Goal: Information Seeking & Learning: Find specific fact

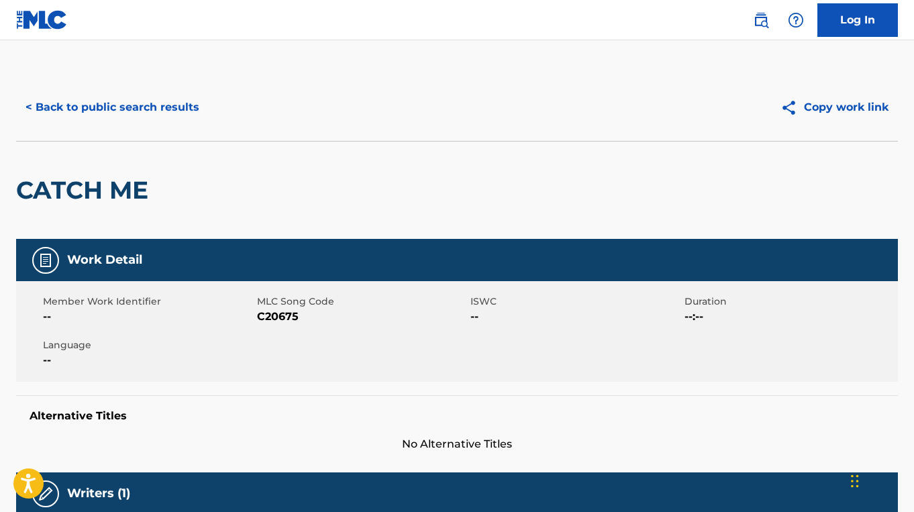
click at [115, 90] on div "< Back to public search results Copy work link" at bounding box center [457, 107] width 882 height 67
click at [118, 105] on button "< Back to public search results" at bounding box center [112, 108] width 193 height 34
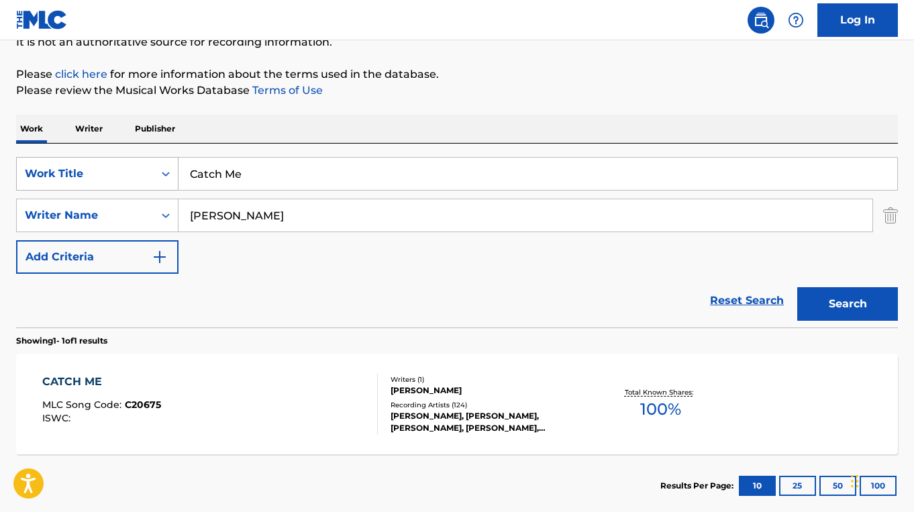
drag, startPoint x: 285, startPoint y: 172, endPoint x: 147, endPoint y: 172, distance: 138.2
click at [147, 172] on div "SearchWithCriteriaf80cc61a-fad6-496e-88f0-dd0d2d0e6dee Work Title Catch Me" at bounding box center [457, 174] width 882 height 34
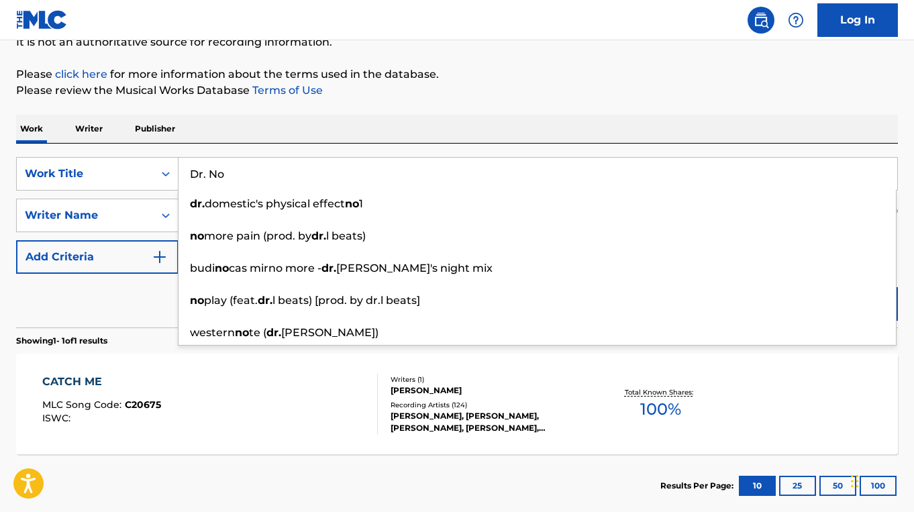
type input "Dr. No"
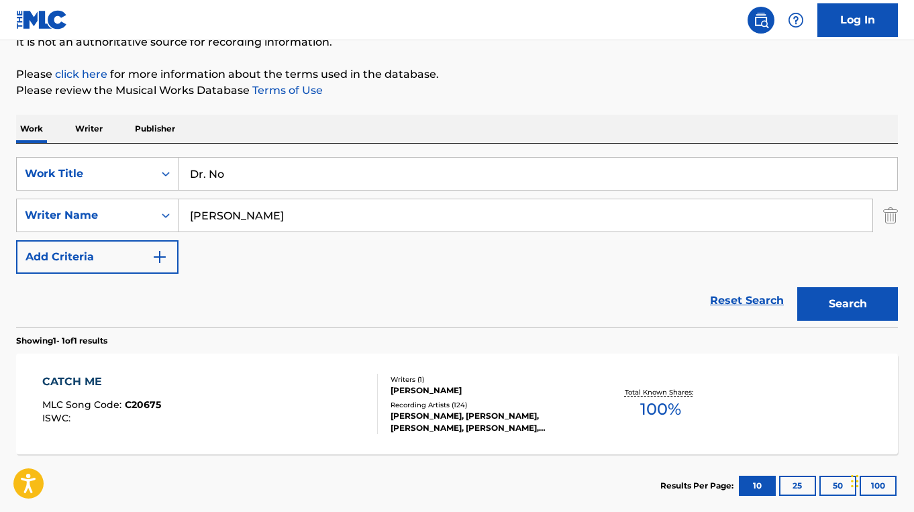
drag, startPoint x: 127, startPoint y: 314, endPoint x: 239, endPoint y: 252, distance: 128.3
click at [126, 313] on div "Reset Search Search" at bounding box center [457, 301] width 882 height 54
drag, startPoint x: 247, startPoint y: 215, endPoint x: 168, endPoint y: 212, distance: 79.2
click at [168, 212] on div "SearchWithCriteria4164e7cf-1ff3-4e2a-8936-ac6b58518fc8 Writer Name [PERSON_NAME]" at bounding box center [457, 216] width 882 height 34
paste input "[PERSON_NAME]"
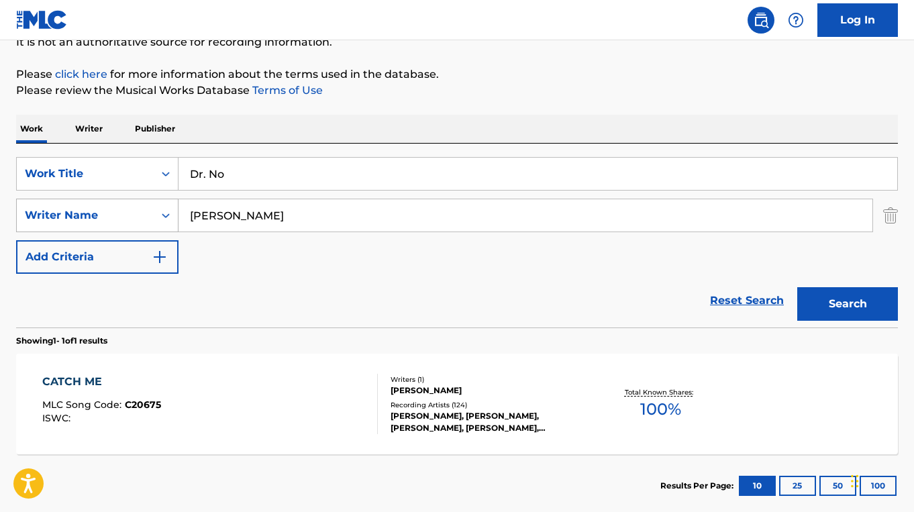
type input "[PERSON_NAME]"
click at [797, 287] on button "Search" at bounding box center [847, 304] width 101 height 34
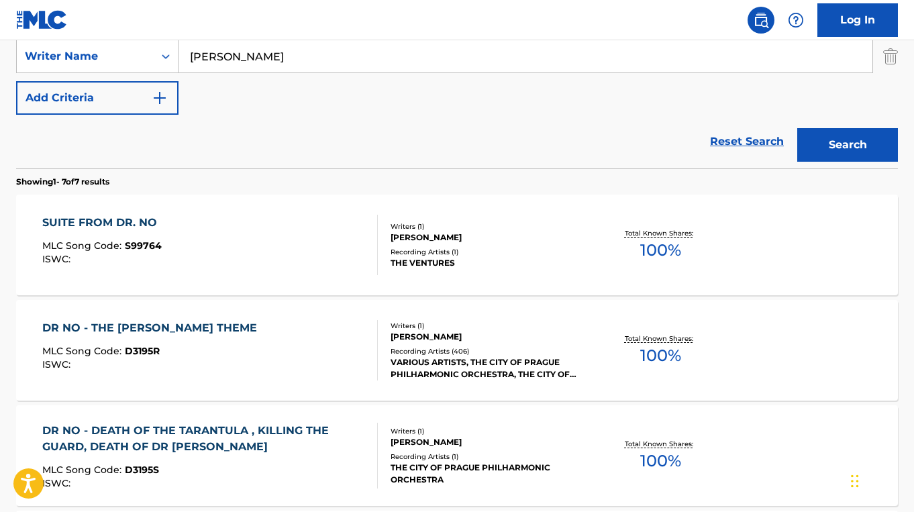
scroll to position [315, 0]
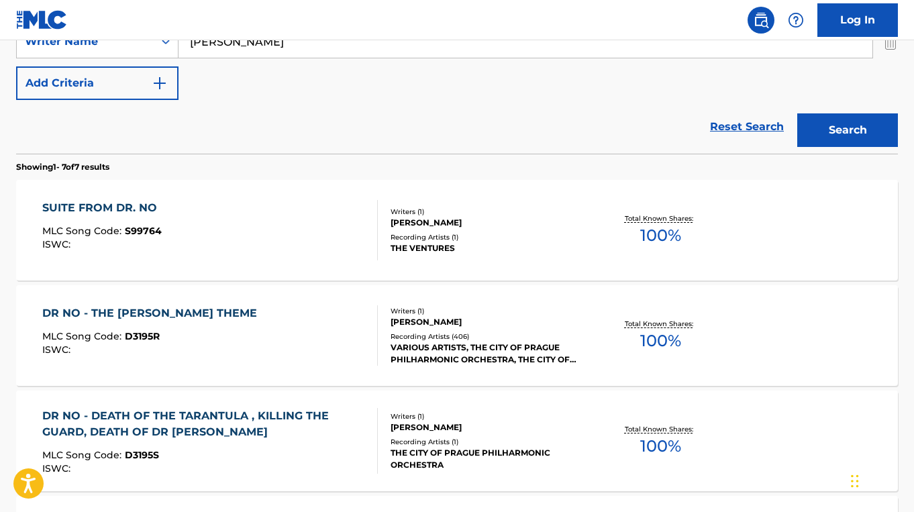
click at [353, 353] on div "DR NO - THE [PERSON_NAME] THEME MLC Song Code : D3195R ISWC :" at bounding box center [209, 335] width 335 height 60
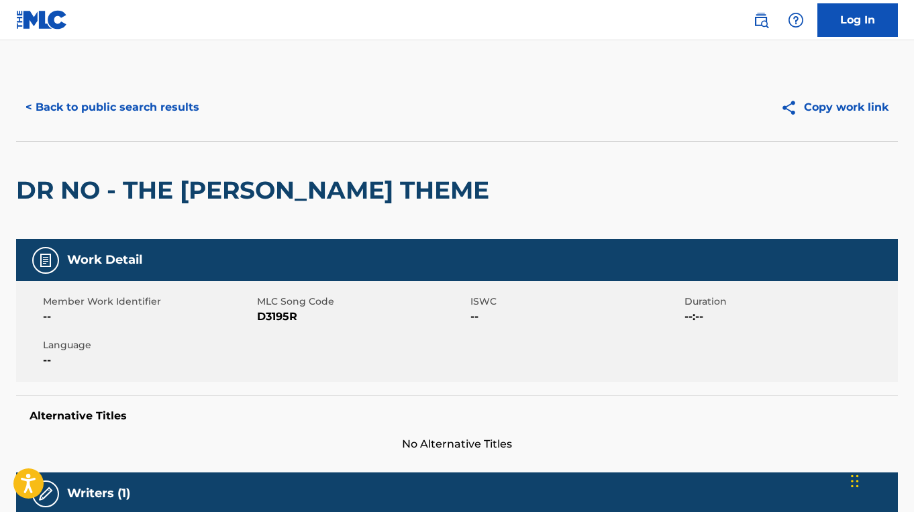
click at [129, 108] on button "< Back to public search results" at bounding box center [112, 108] width 193 height 34
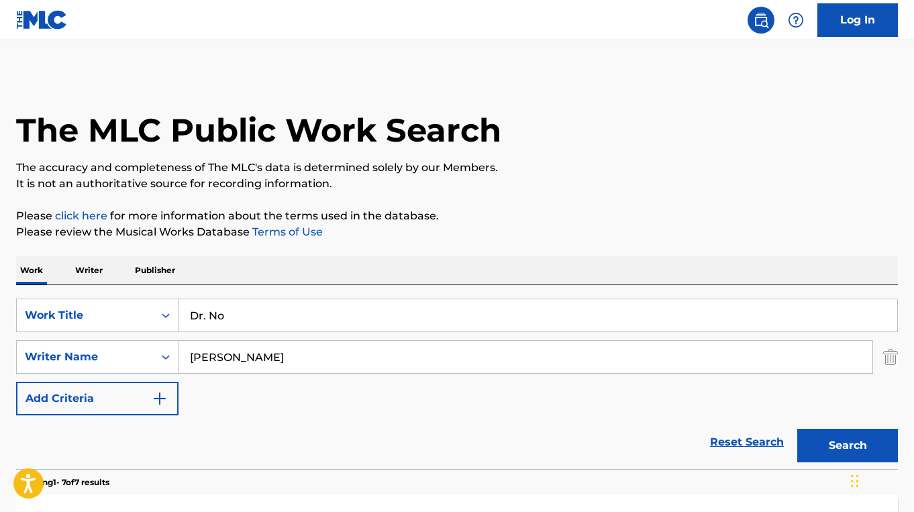
drag, startPoint x: 256, startPoint y: 322, endPoint x: 178, endPoint y: 313, distance: 78.4
click at [178, 313] on input "Dr. No" at bounding box center [537, 315] width 719 height 32
paste input "BROTHER, CAN YOU SPARE A DIME?"
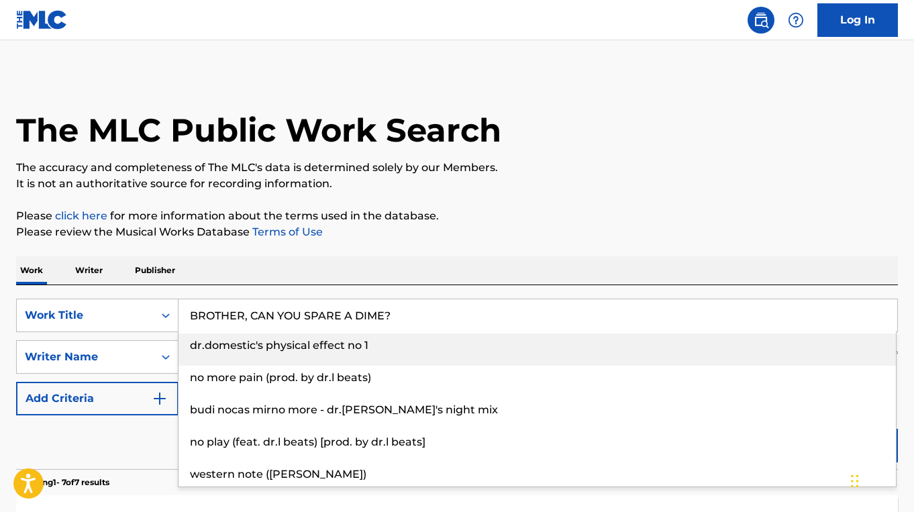
type input "BROTHER, CAN YOU SPARE A DIME?"
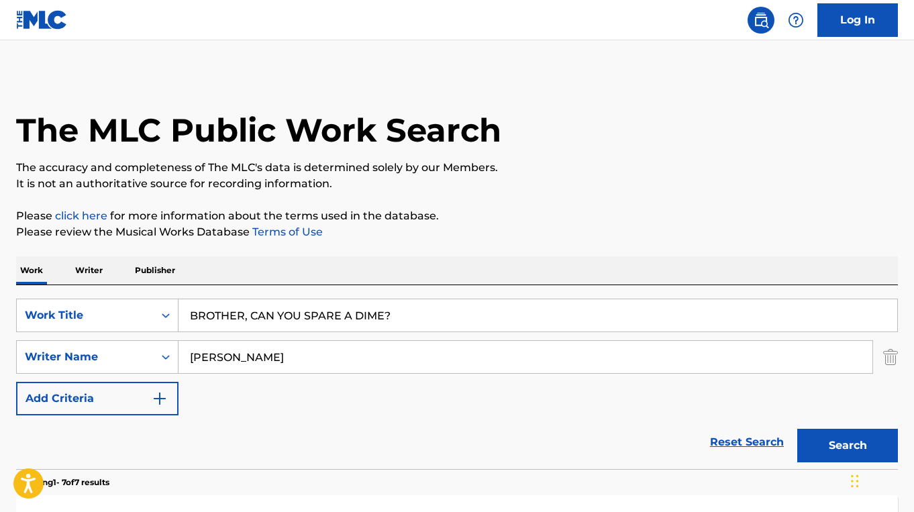
drag, startPoint x: 286, startPoint y: 356, endPoint x: 191, endPoint y: 355, distance: 95.3
click at [191, 355] on input "[PERSON_NAME]" at bounding box center [525, 357] width 694 height 32
paste input "[PERSON_NAME]"
type input "[PERSON_NAME]"
click at [797, 429] on button "Search" at bounding box center [847, 446] width 101 height 34
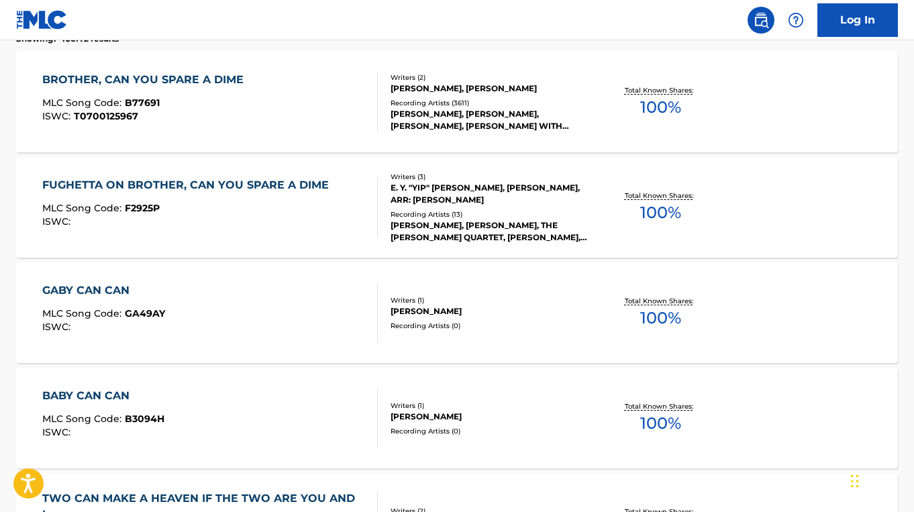
scroll to position [444, 0]
click at [347, 97] on div "BROTHER, CAN YOU SPARE A DIME MLC Song Code : B77691 ISWC : T0700125967" at bounding box center [209, 101] width 335 height 60
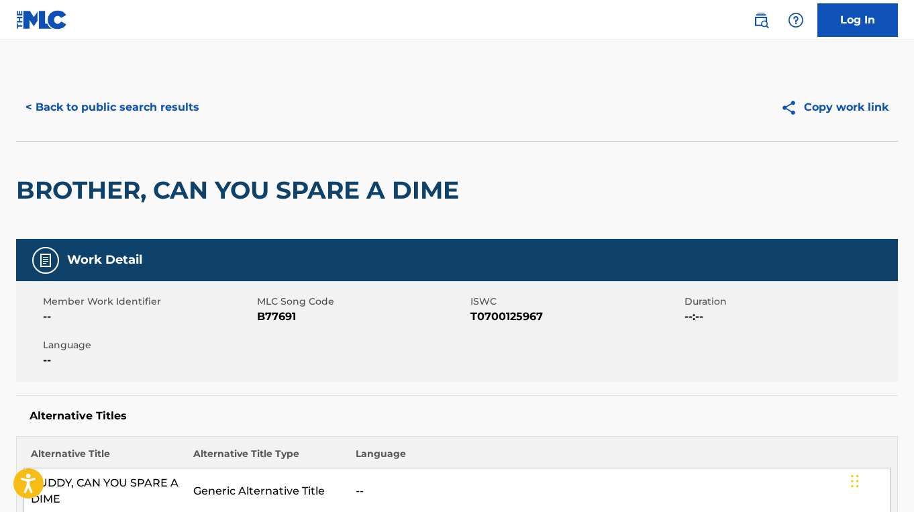
click at [76, 111] on button "< Back to public search results" at bounding box center [112, 108] width 193 height 34
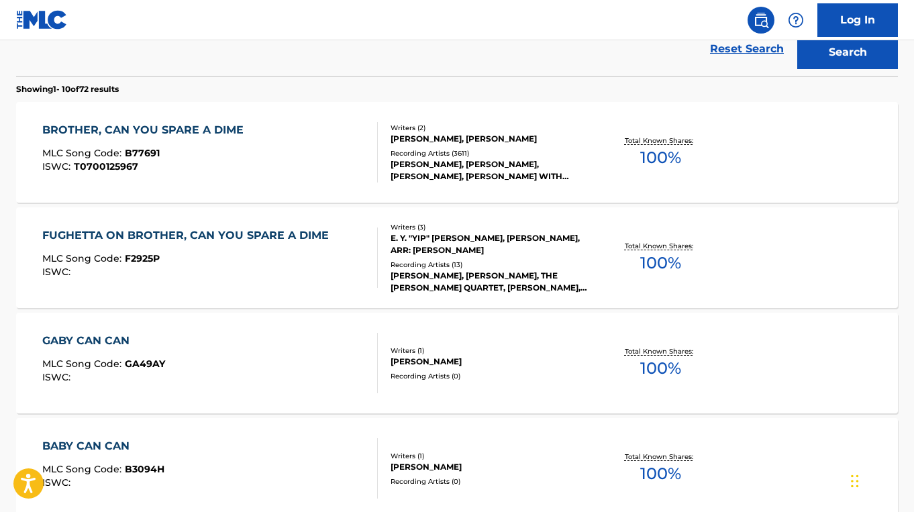
scroll to position [392, 0]
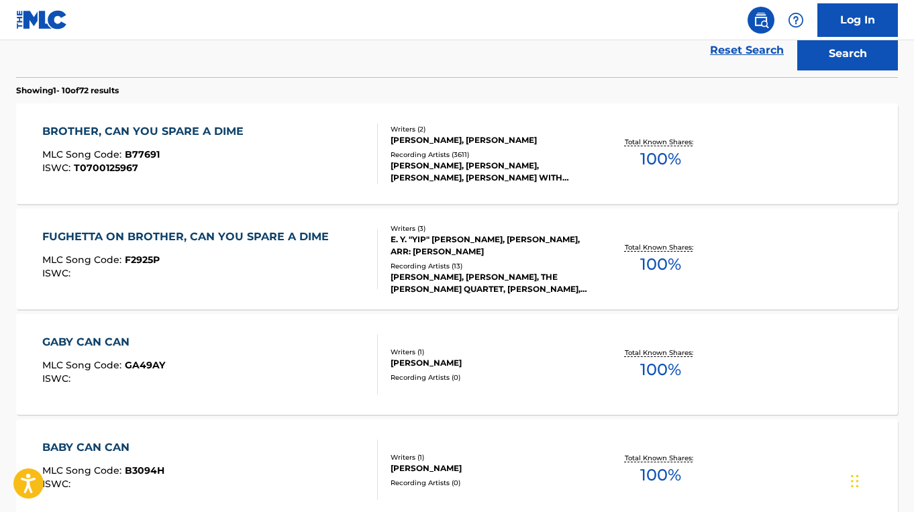
click at [192, 165] on div "ISWC : T0700125967" at bounding box center [146, 168] width 208 height 10
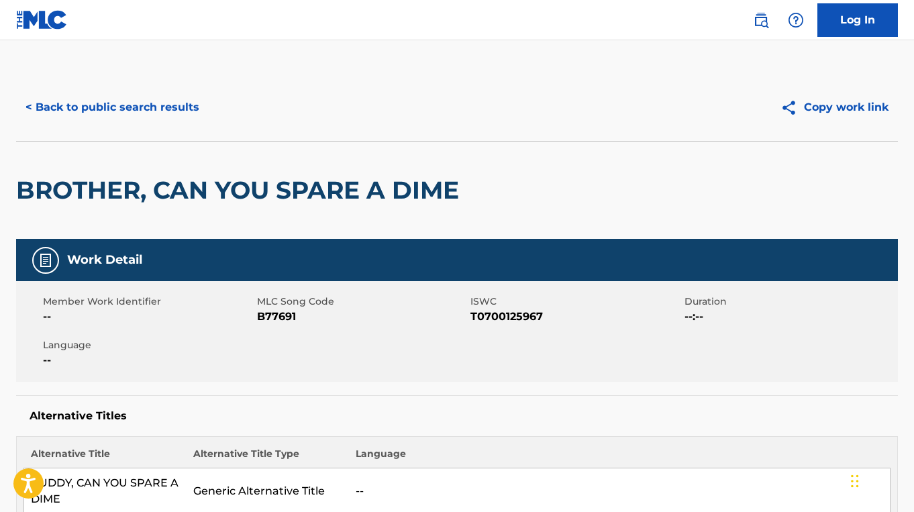
click at [170, 117] on button "< Back to public search results" at bounding box center [112, 108] width 193 height 34
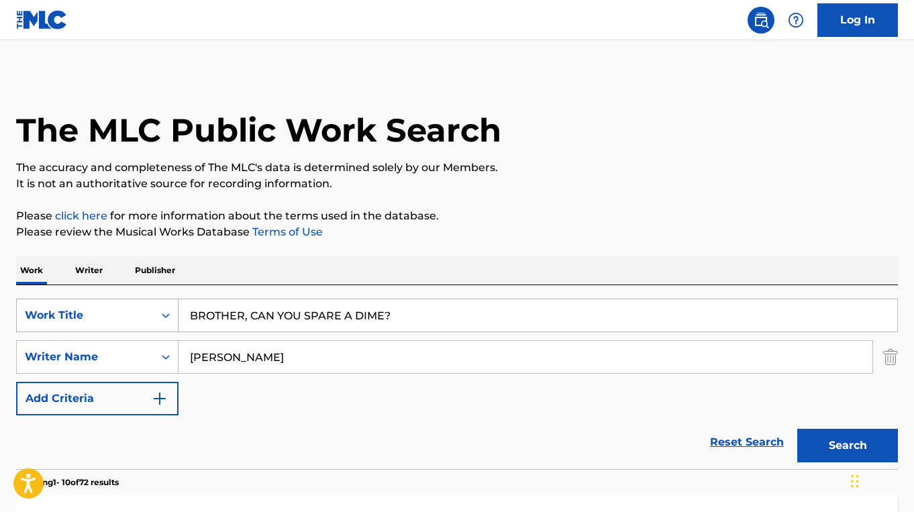
drag, startPoint x: 395, startPoint y: 317, endPoint x: 178, endPoint y: 312, distance: 217.5
click at [178, 312] on div "SearchWithCriteriaf80cc61a-fad6-496e-88f0-dd0d2d0e6dee Work Title BROTHER, CAN …" at bounding box center [457, 316] width 882 height 34
paste input "ONCE UPON A DECEMBER"
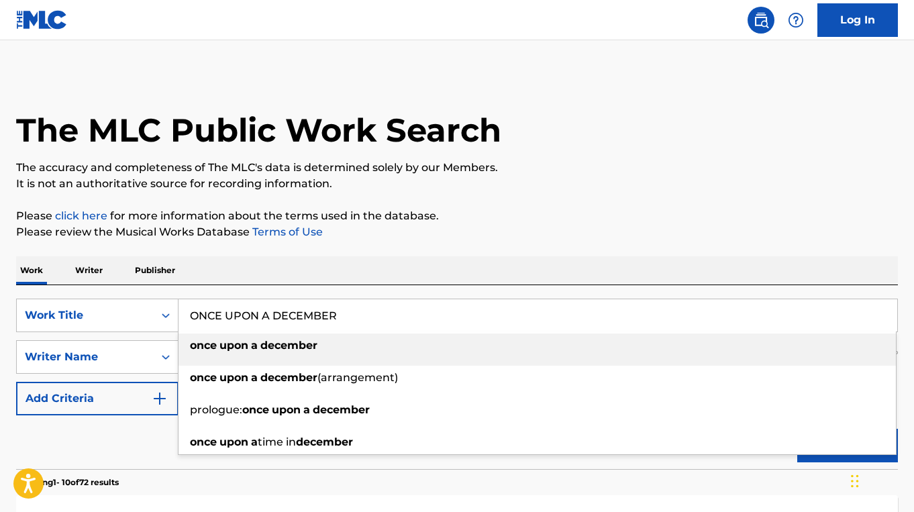
type input "ONCE UPON A DECEMBER"
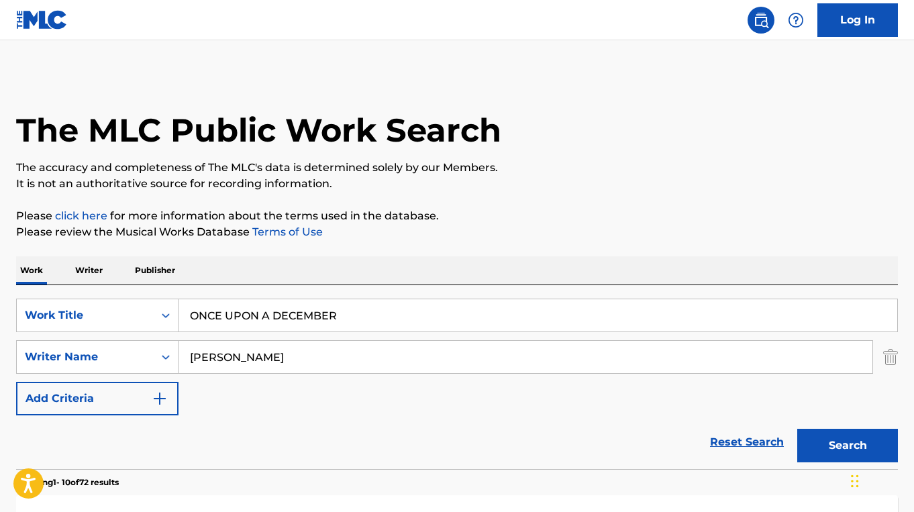
click at [146, 440] on div "Reset Search Search" at bounding box center [457, 442] width 882 height 54
drag, startPoint x: 294, startPoint y: 358, endPoint x: 166, endPoint y: 346, distance: 128.8
click at [166, 346] on div "SearchWithCriteria4164e7cf-1ff3-4e2a-8936-ac6b58518fc8 Writer Name [PERSON_NAME]" at bounding box center [457, 357] width 882 height 34
paste input "[PERSON_NAME]"
type input "[PERSON_NAME]"
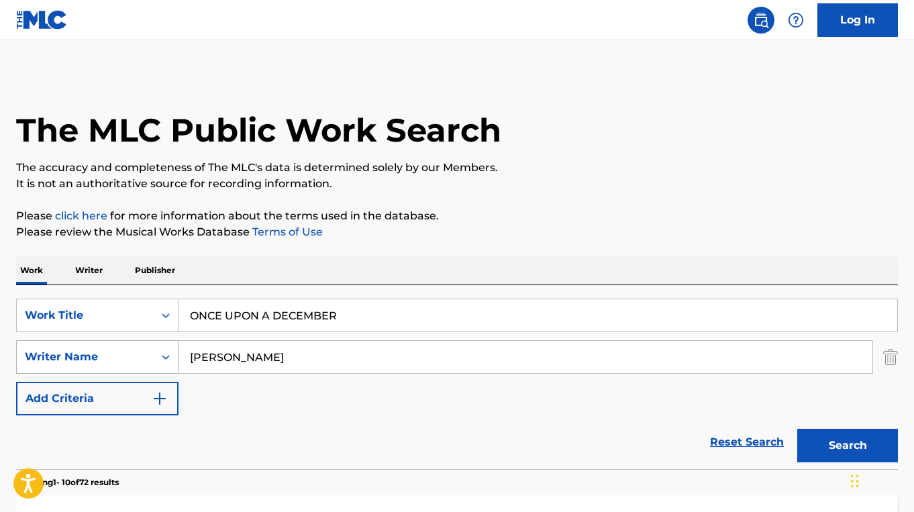
click at [797, 429] on button "Search" at bounding box center [847, 446] width 101 height 34
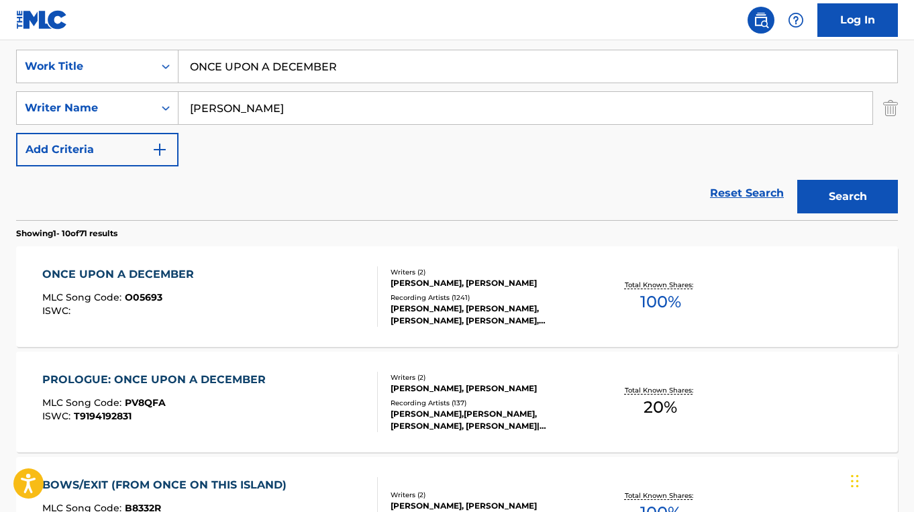
scroll to position [250, 0]
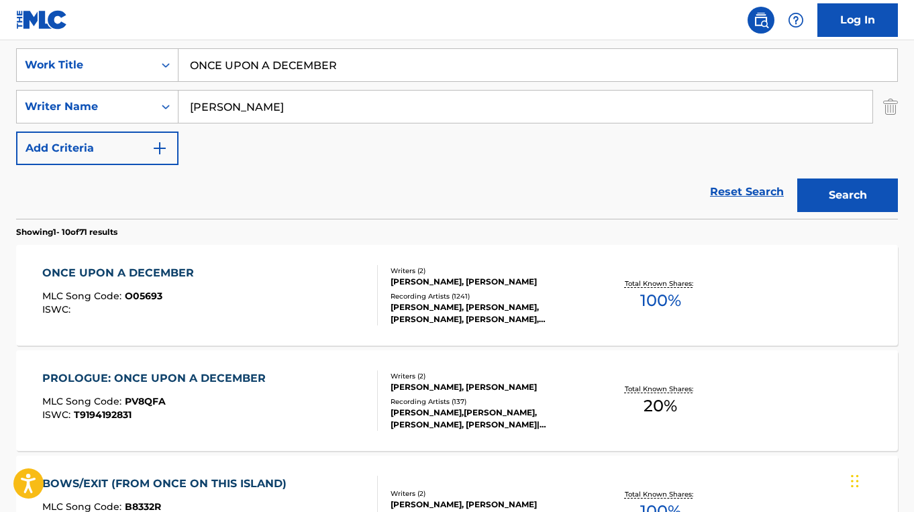
click at [296, 276] on div "ONCE UPON A DECEMBER MLC Song Code : O05693 ISWC :" at bounding box center [209, 295] width 335 height 60
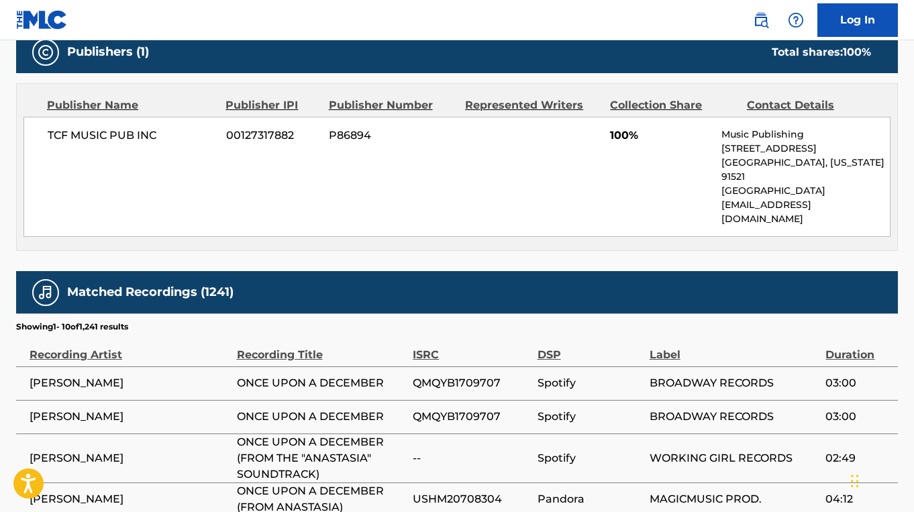
scroll to position [609, 0]
